Goal: Find contact information: Obtain details needed to contact an individual or organization

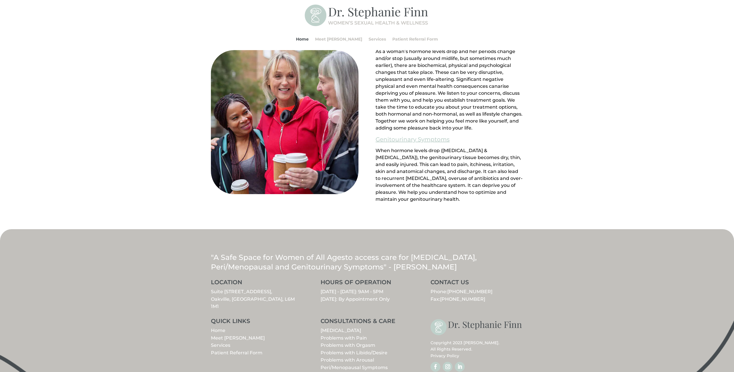
scroll to position [565, 0]
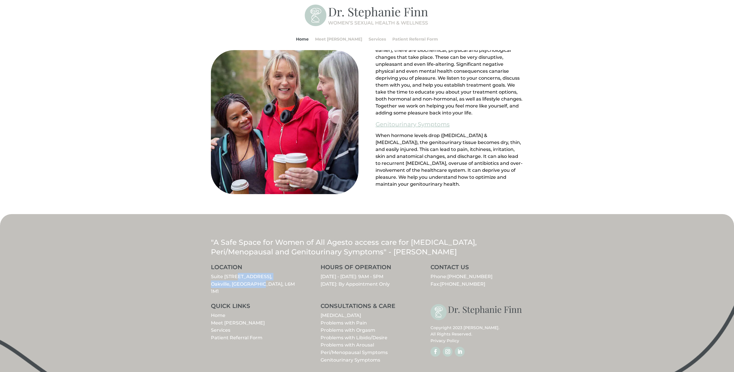
drag, startPoint x: 261, startPoint y: 282, endPoint x: 236, endPoint y: 277, distance: 25.9
click at [236, 277] on p "Suite [STREET_ADDRESS]" at bounding box center [257, 284] width 93 height 22
copy link "[STREET_ADDRESS]"
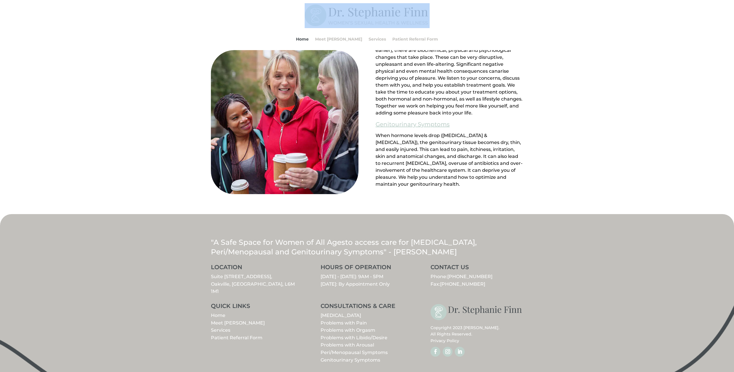
drag, startPoint x: 405, startPoint y: 11, endPoint x: 342, endPoint y: 13, distance: 62.8
click at [342, 13] on div "Home Meet [PERSON_NAME] Services Patient Referral Form Home Meet [PERSON_NAME] …" at bounding box center [367, 26] width 313 height 47
copy div
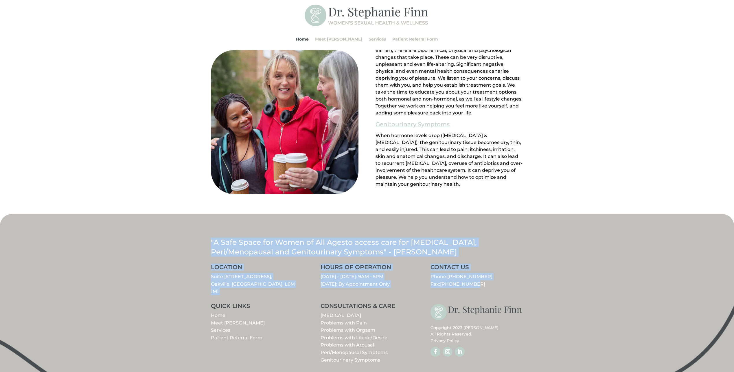
drag, startPoint x: 201, startPoint y: 240, endPoint x: 481, endPoint y: 284, distance: 283.9
click at [481, 284] on div ""A Safe Space for Women of All Ages to access care for [MEDICAL_DATA], Peri/Men…" at bounding box center [367, 296] width 734 height 165
copy div ""A Safe Space for Women of All Ages to access care for [MEDICAL_DATA], Peri/Men…"
drag, startPoint x: 451, startPoint y: 261, endPoint x: 455, endPoint y: 261, distance: 4.3
click at [451, 261] on div ""A Safe Space for Women of All Ages to access care for [MEDICAL_DATA], Peri/Men…" at bounding box center [367, 247] width 313 height 34
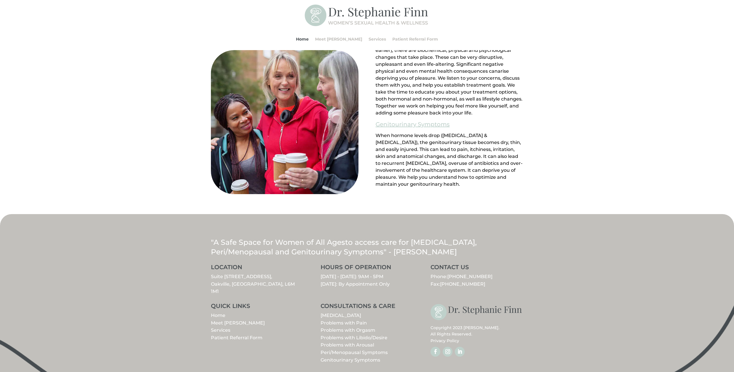
drag, startPoint x: 421, startPoint y: 252, endPoint x: 395, endPoint y: 253, distance: 26.6
click at [395, 253] on p ""A Safe Space for Women of All Ages to access care for [MEDICAL_DATA], Peri/Men…" at bounding box center [367, 246] width 313 height 19
copy span "[PERSON_NAME]"
